Goal: Information Seeking & Learning: Learn about a topic

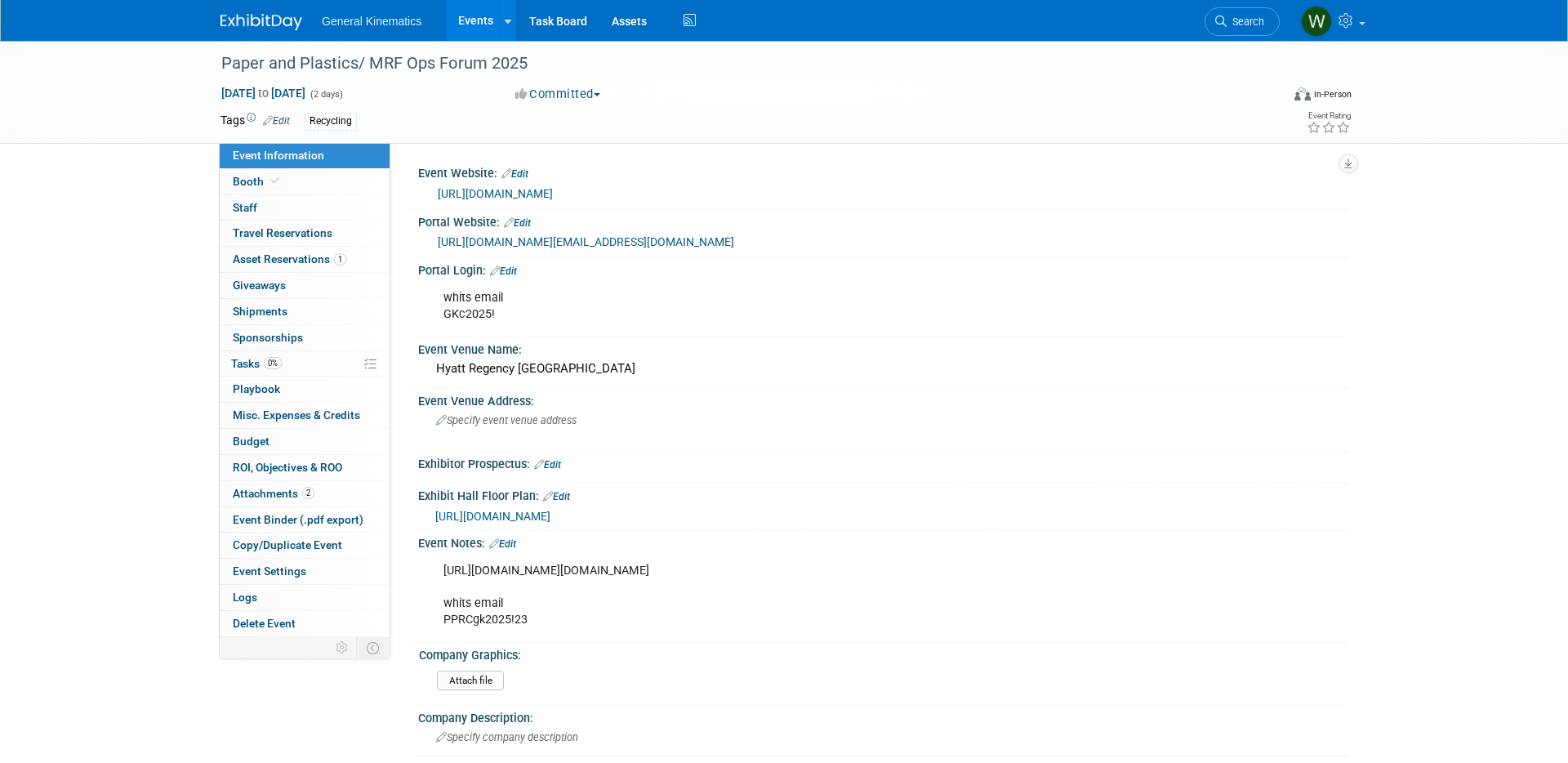
click at [627, 22] on link "Assets" at bounding box center [628, 20] width 59 height 41
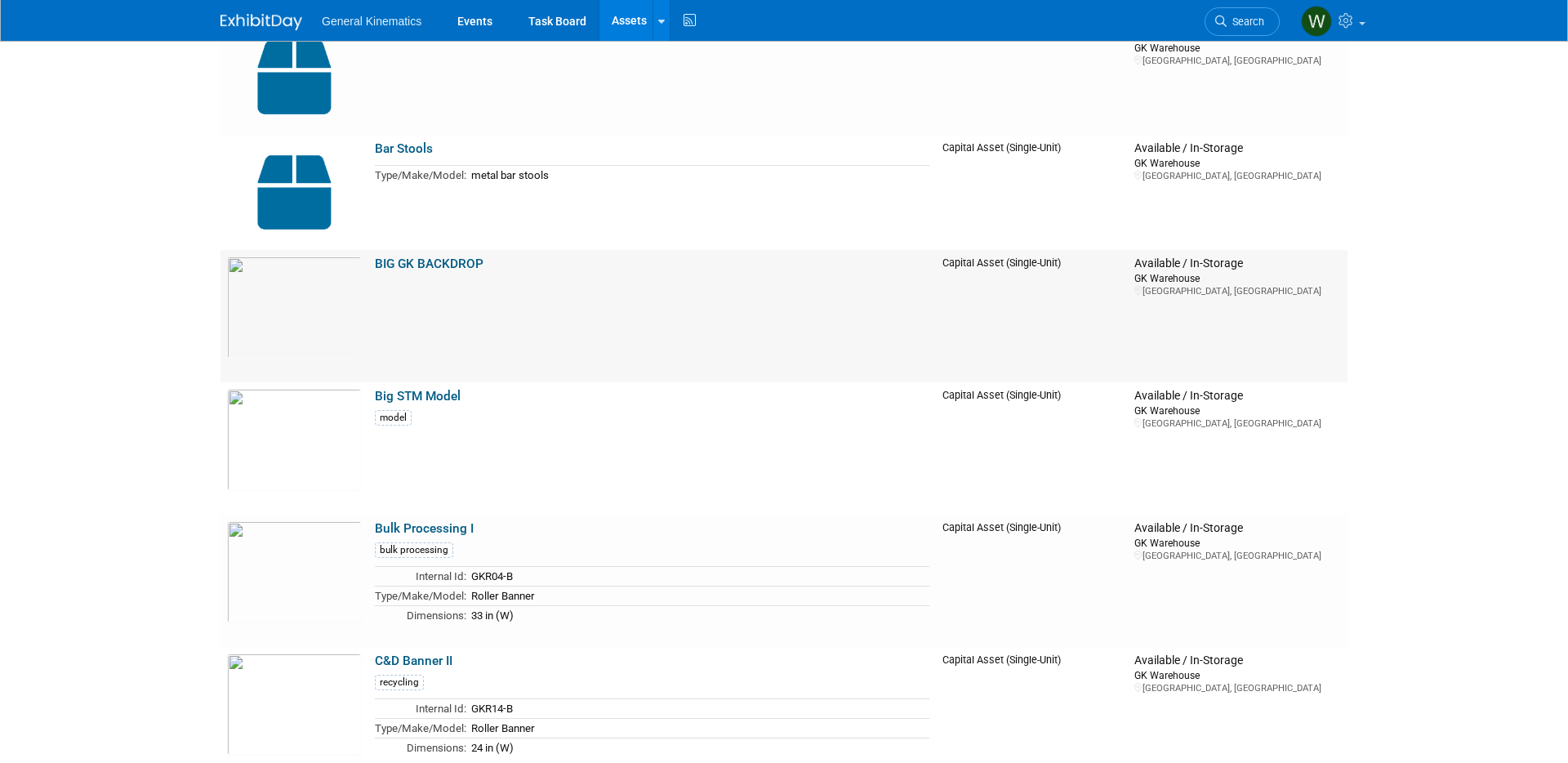
scroll to position [654, 0]
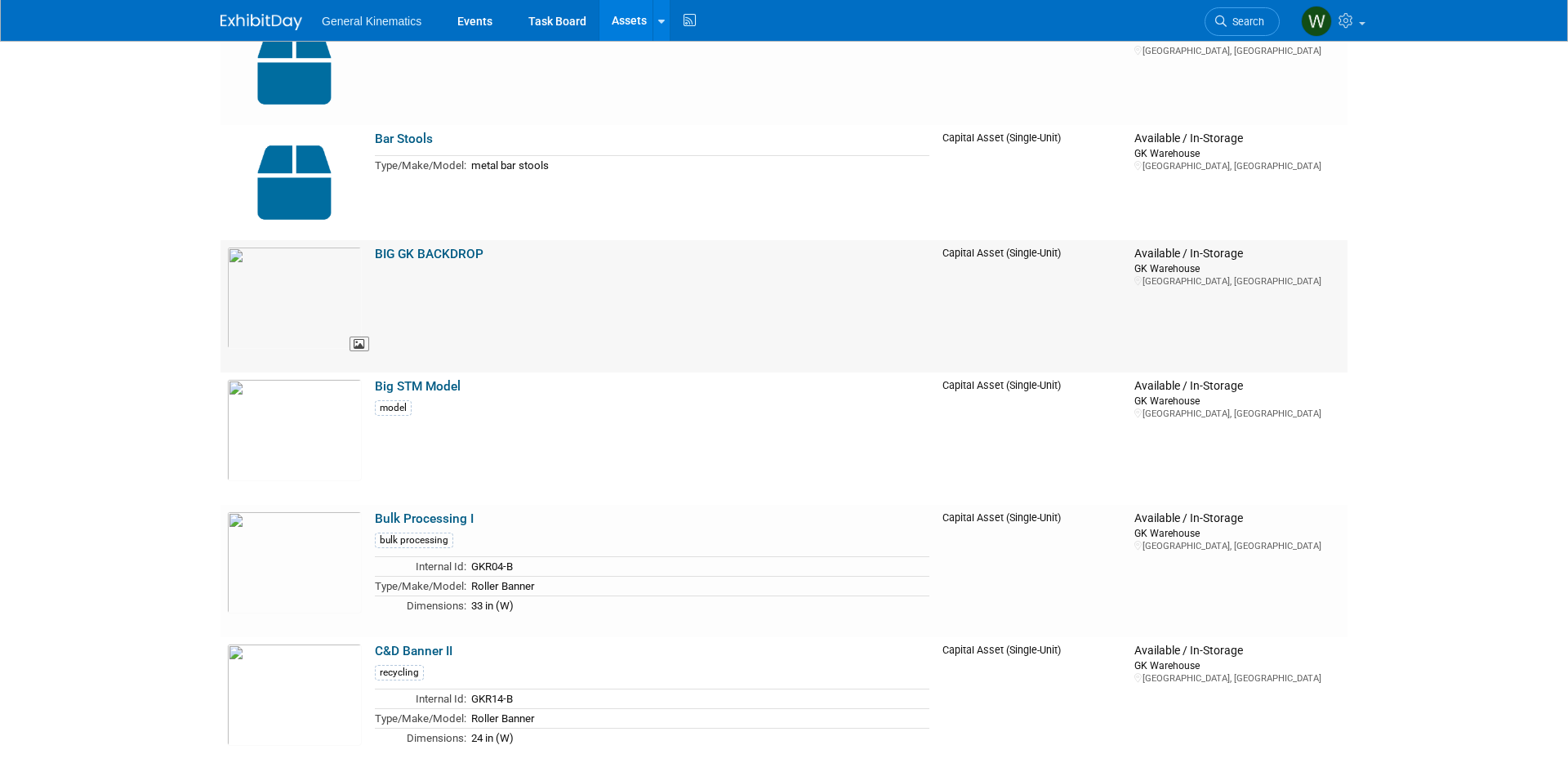
click at [293, 299] on img at bounding box center [295, 297] width 135 height 102
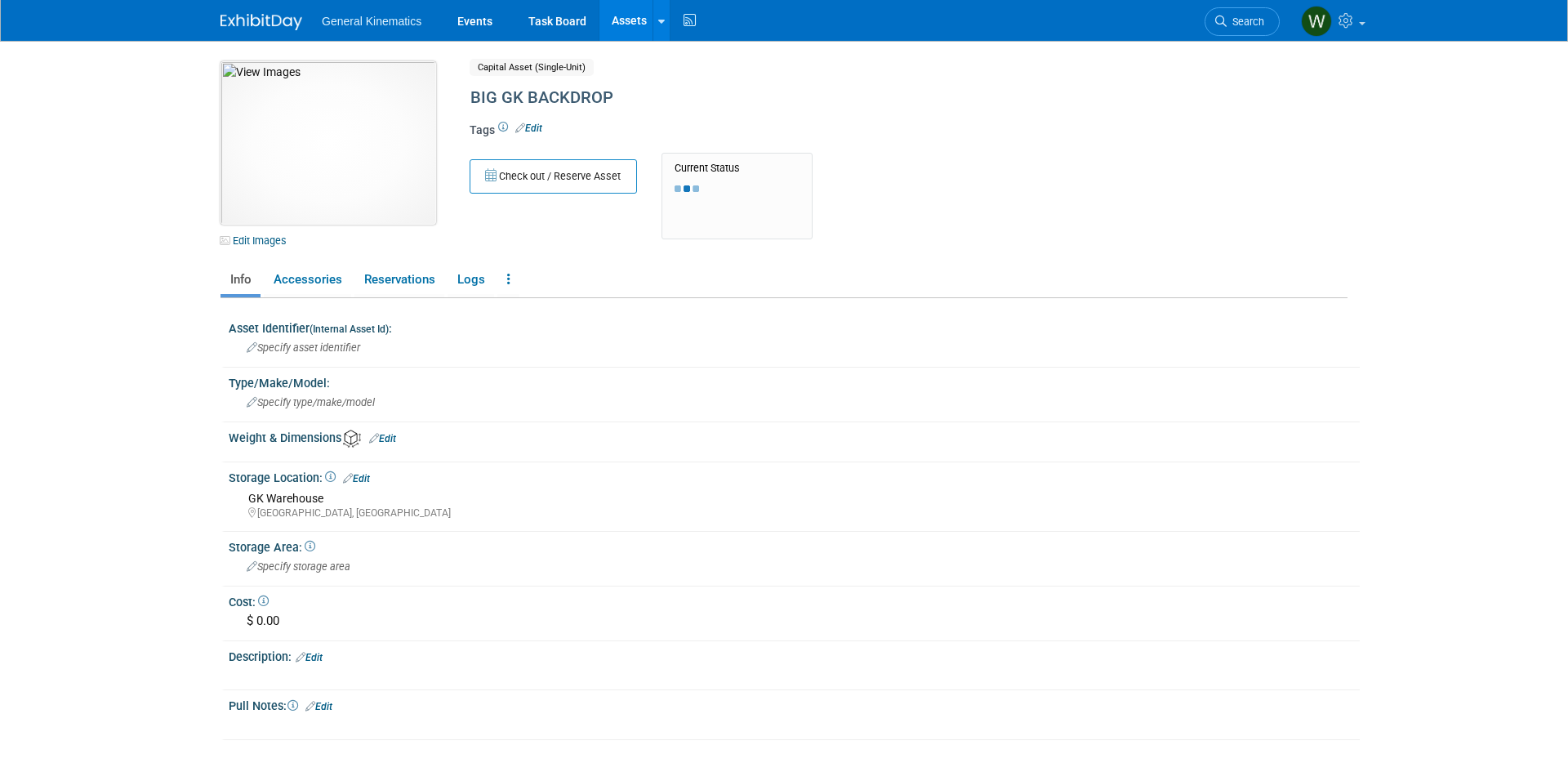
click at [295, 129] on img at bounding box center [328, 143] width 216 height 164
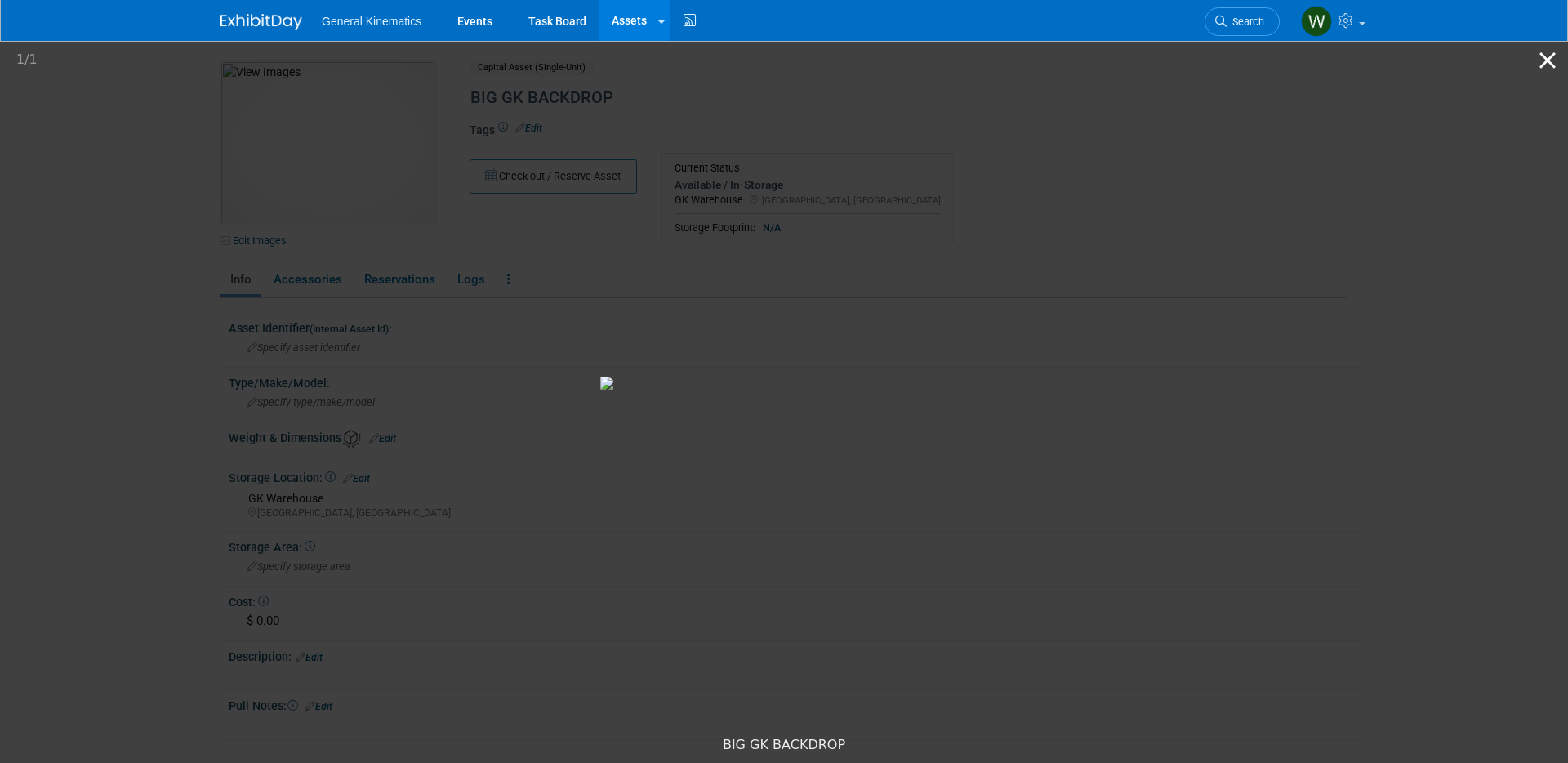
click at [1549, 58] on button "Close gallery" at bounding box center [1548, 59] width 41 height 38
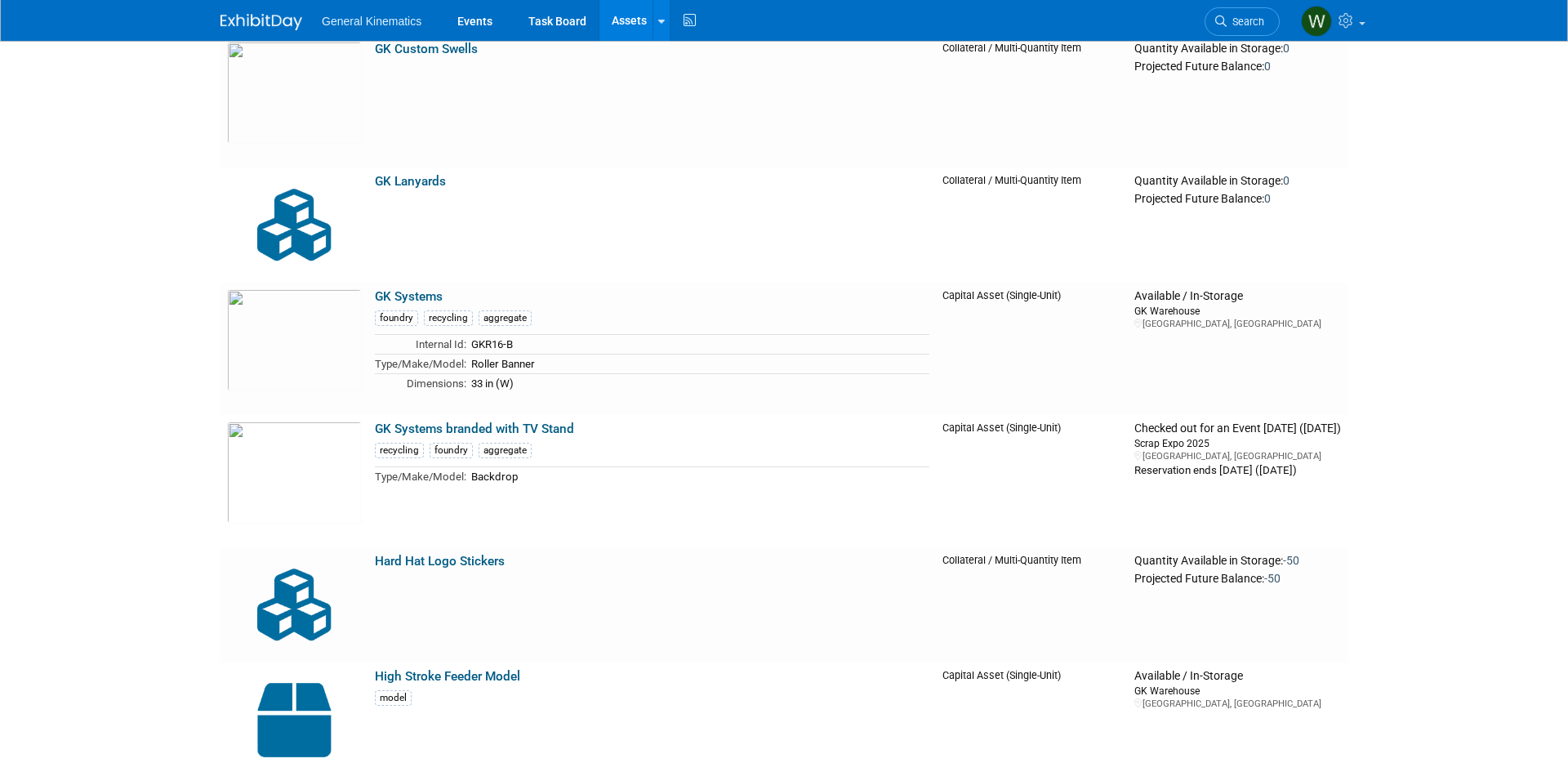
scroll to position [3404, 0]
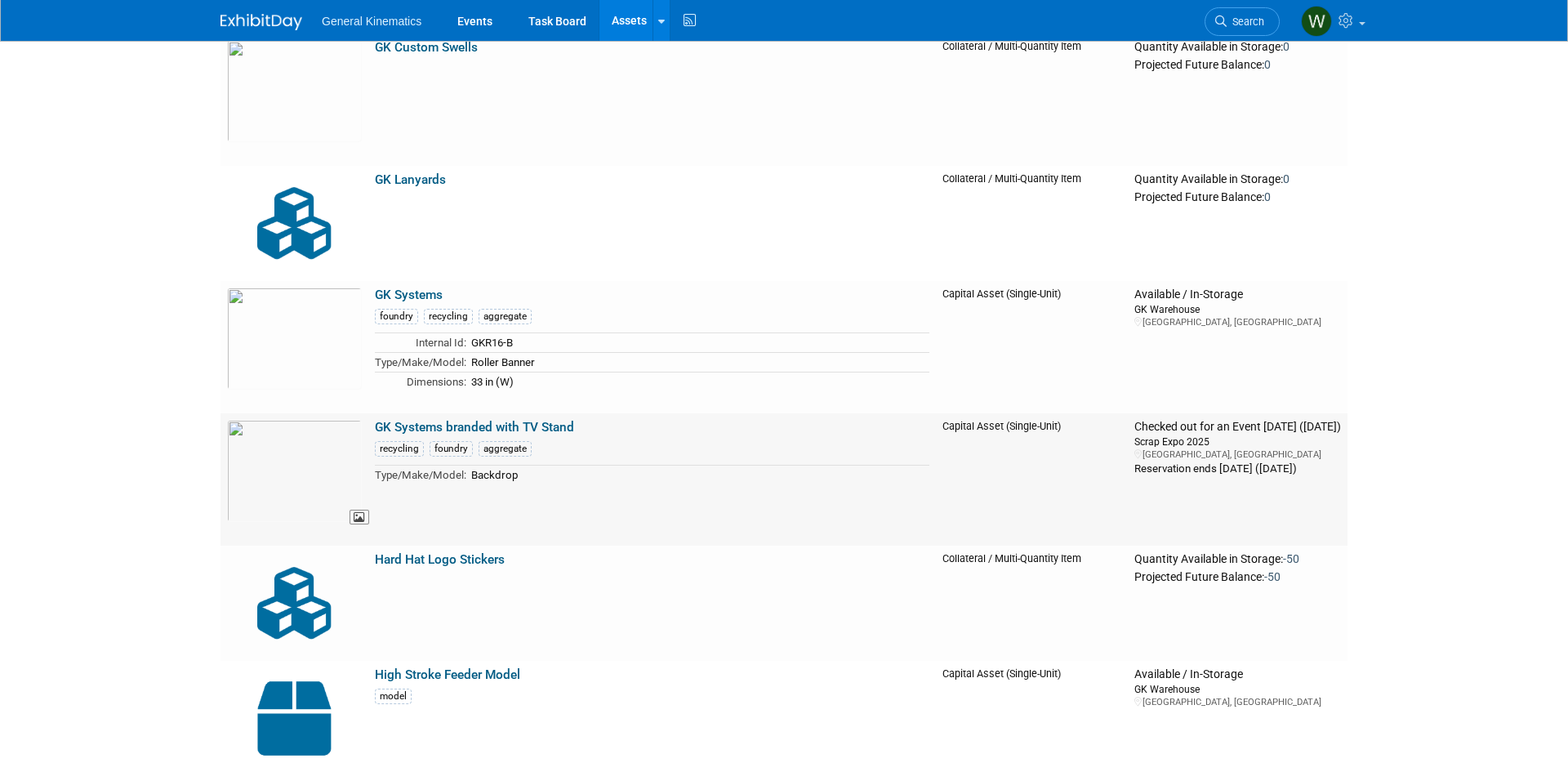
click at [255, 429] on img at bounding box center [295, 470] width 135 height 102
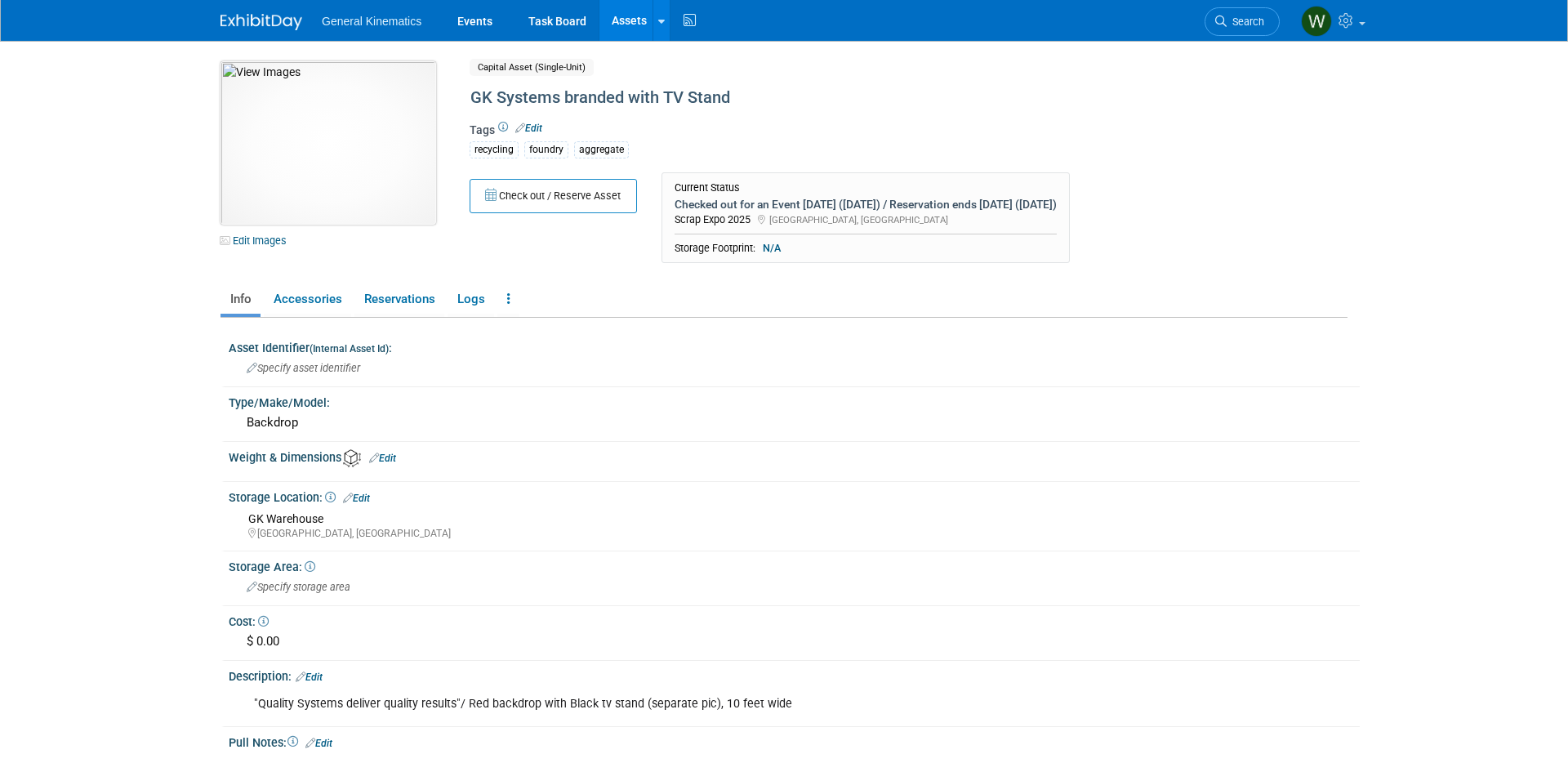
click at [337, 174] on img at bounding box center [328, 143] width 216 height 164
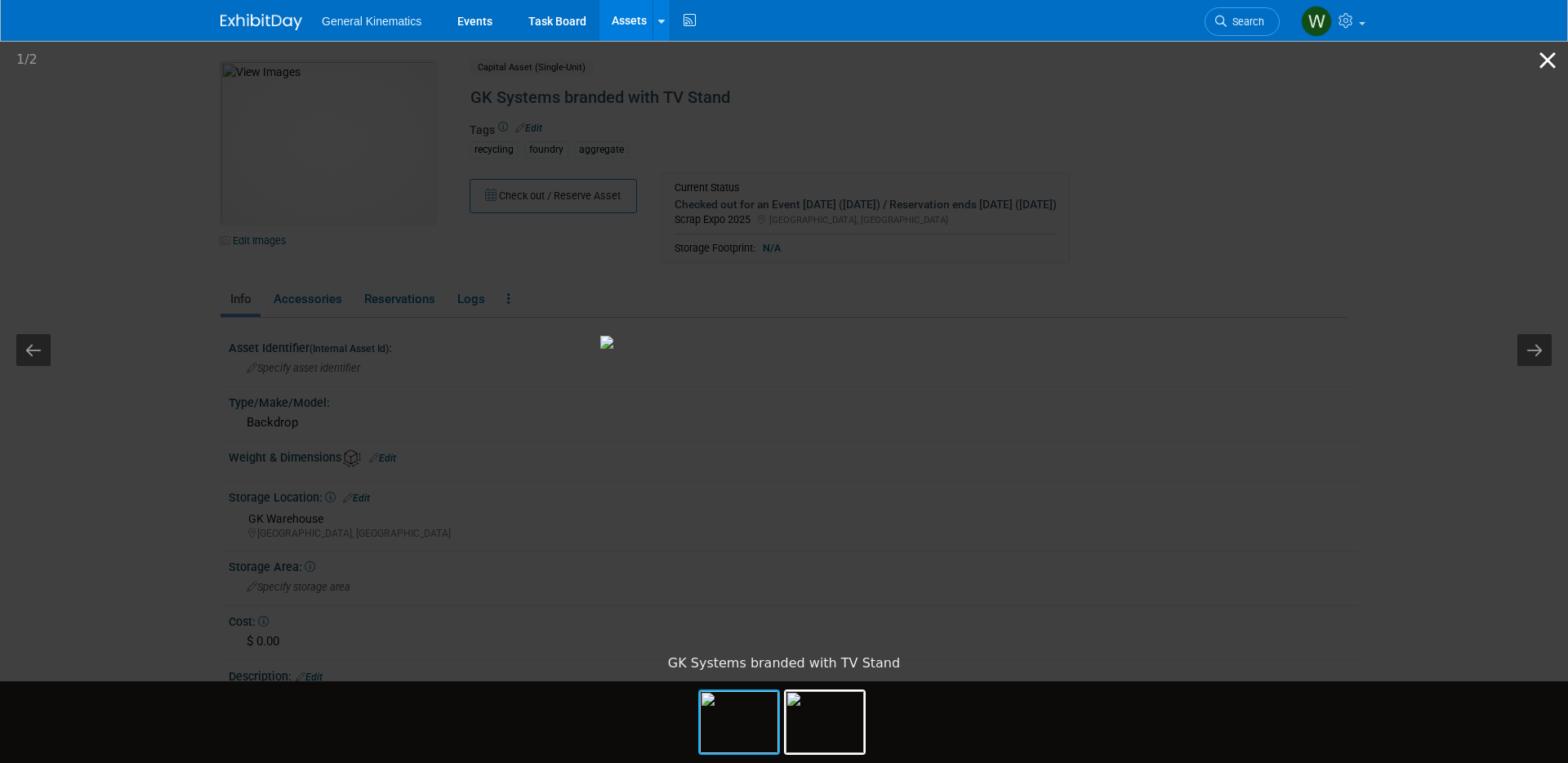
click at [1547, 55] on button "Close gallery" at bounding box center [1548, 59] width 41 height 38
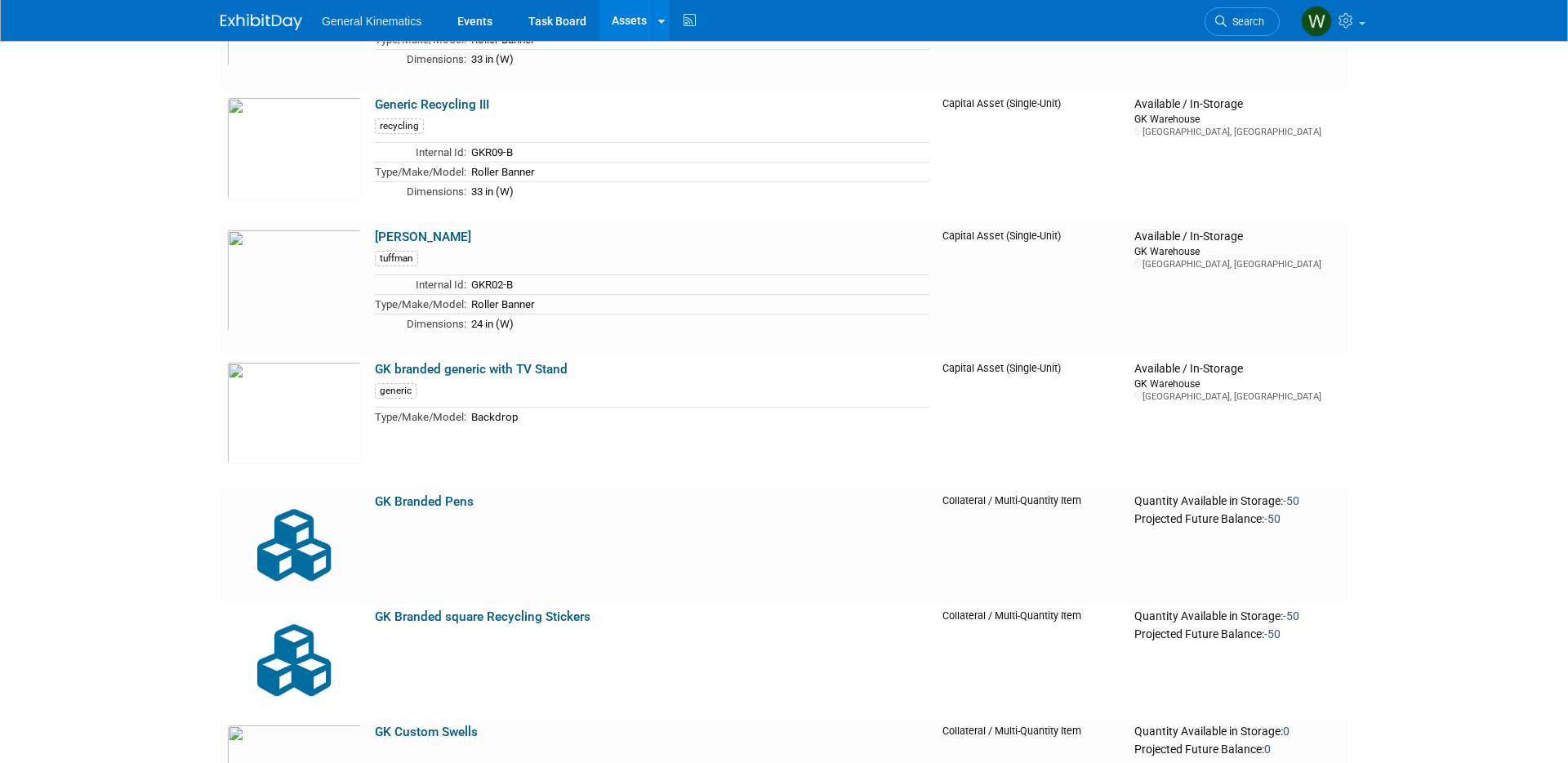
scroll to position [2717, 0]
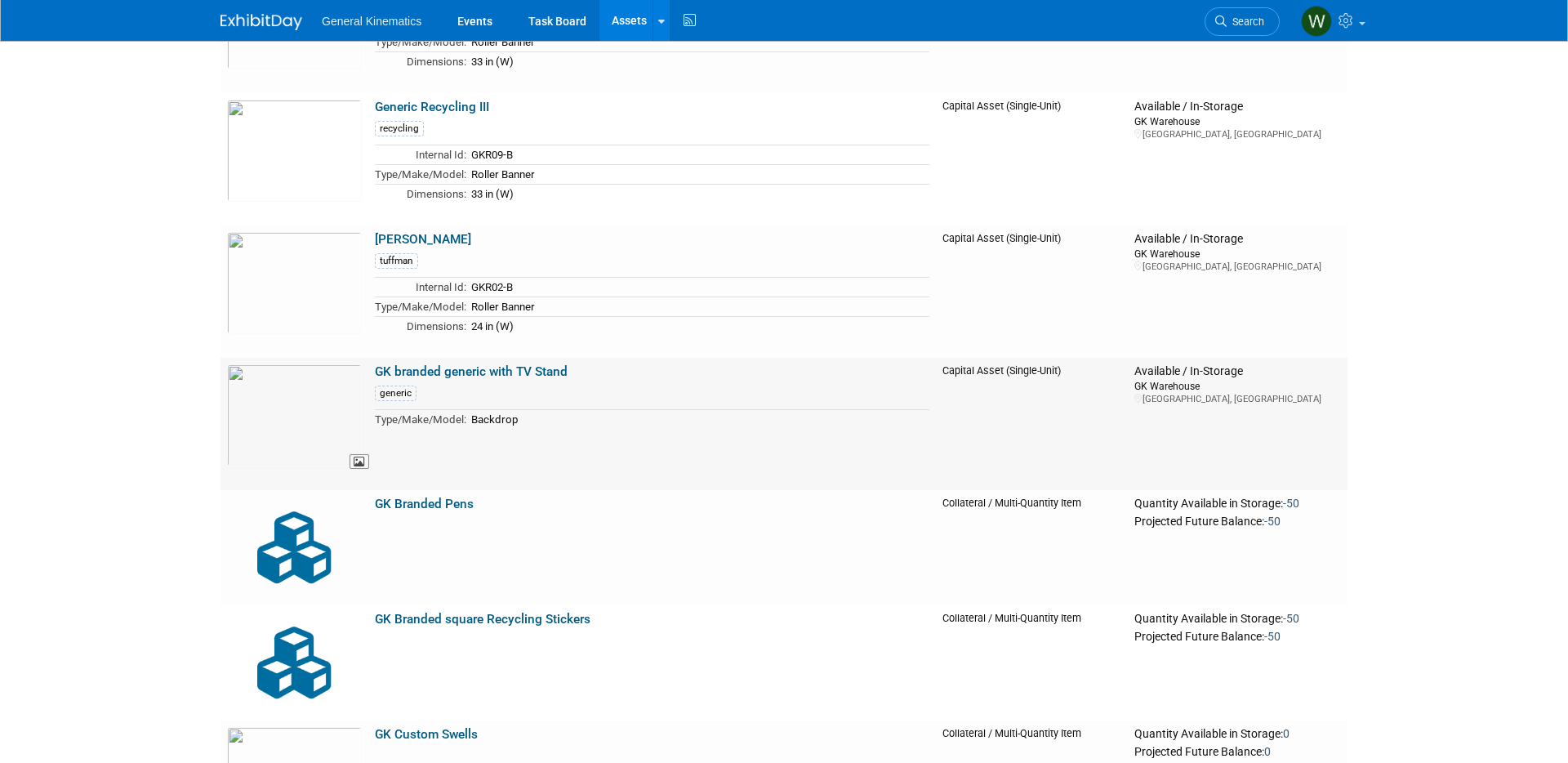
click at [296, 397] on img at bounding box center [295, 415] width 135 height 102
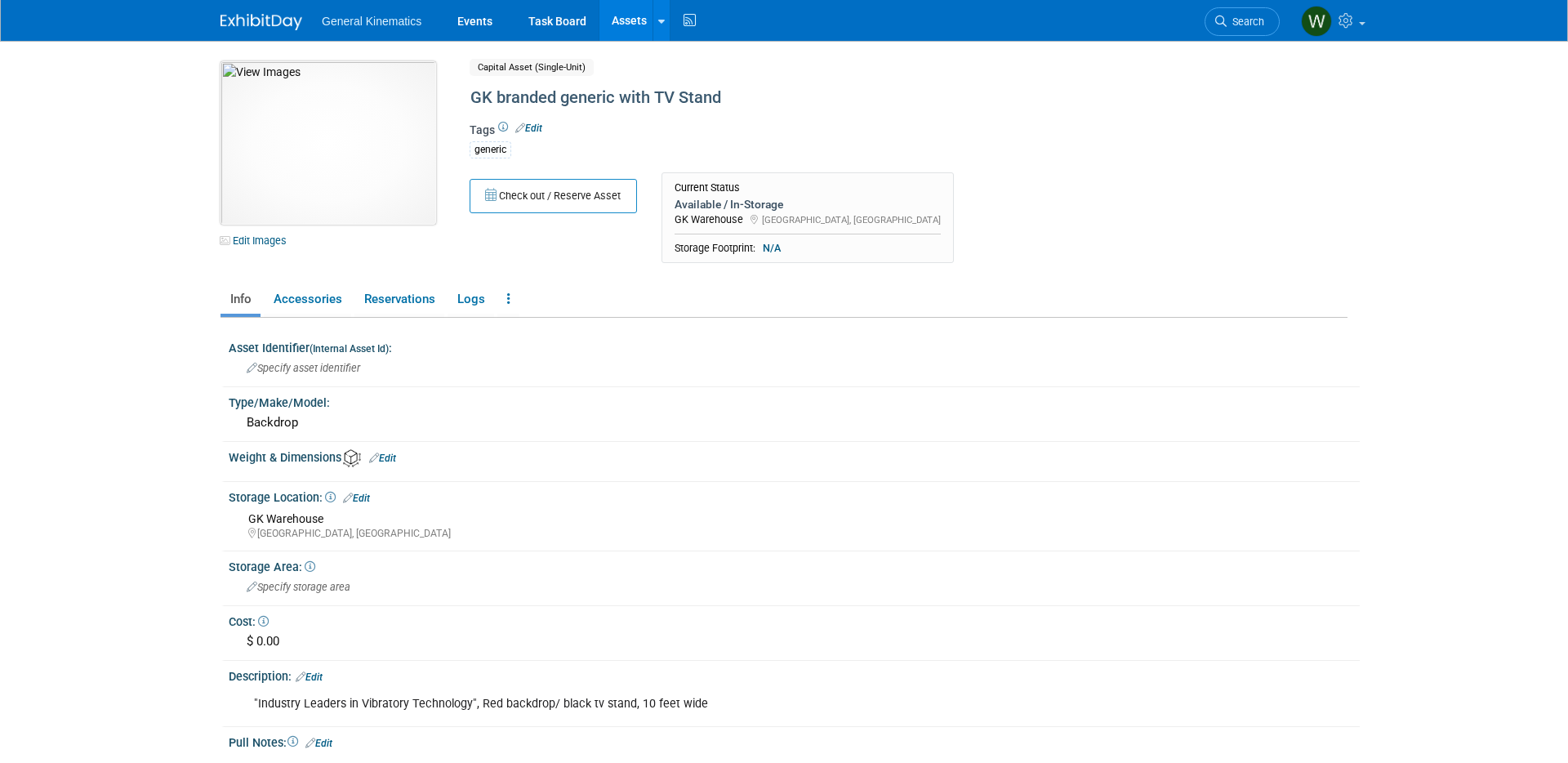
click at [322, 121] on img at bounding box center [328, 143] width 216 height 164
